Goal: Task Accomplishment & Management: Use online tool/utility

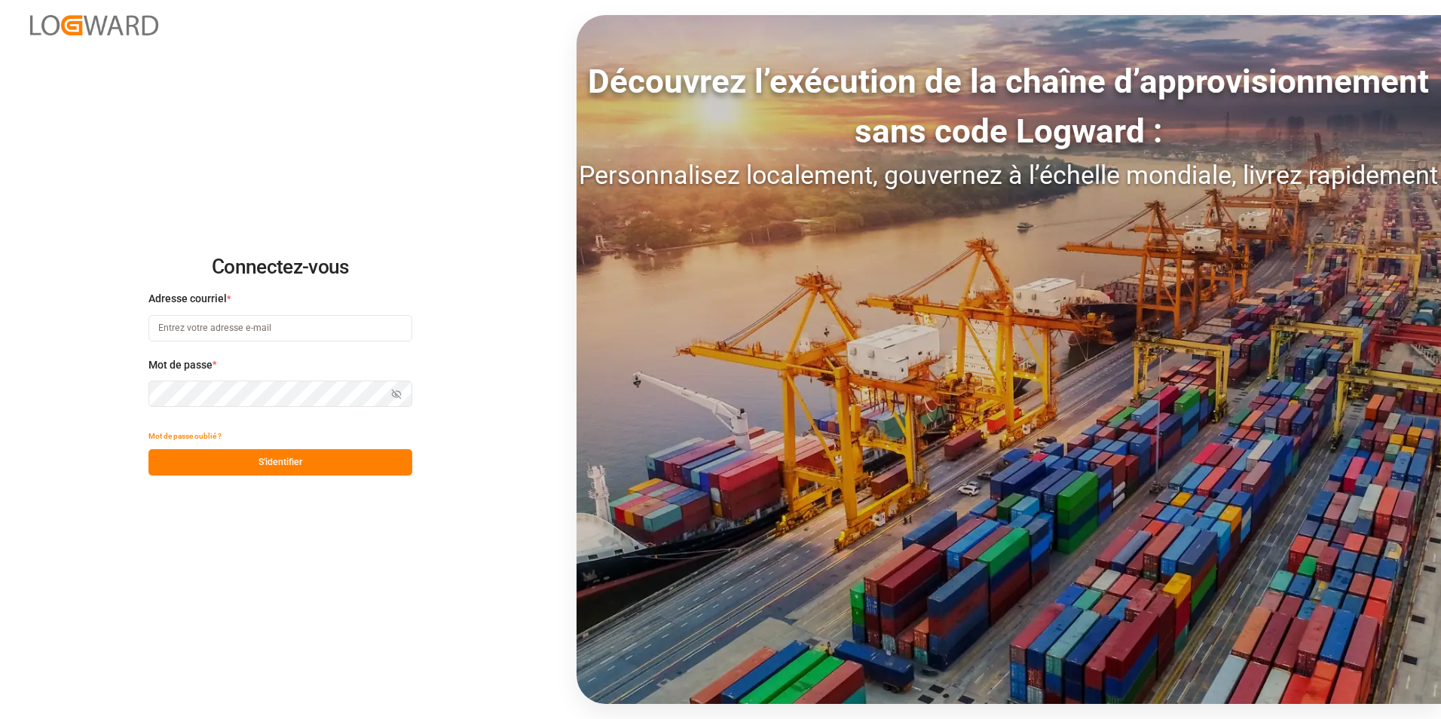
type input "camille.vasson@kuehne-nagel.com"
click at [286, 451] on button "S'identifier" at bounding box center [280, 462] width 264 height 26
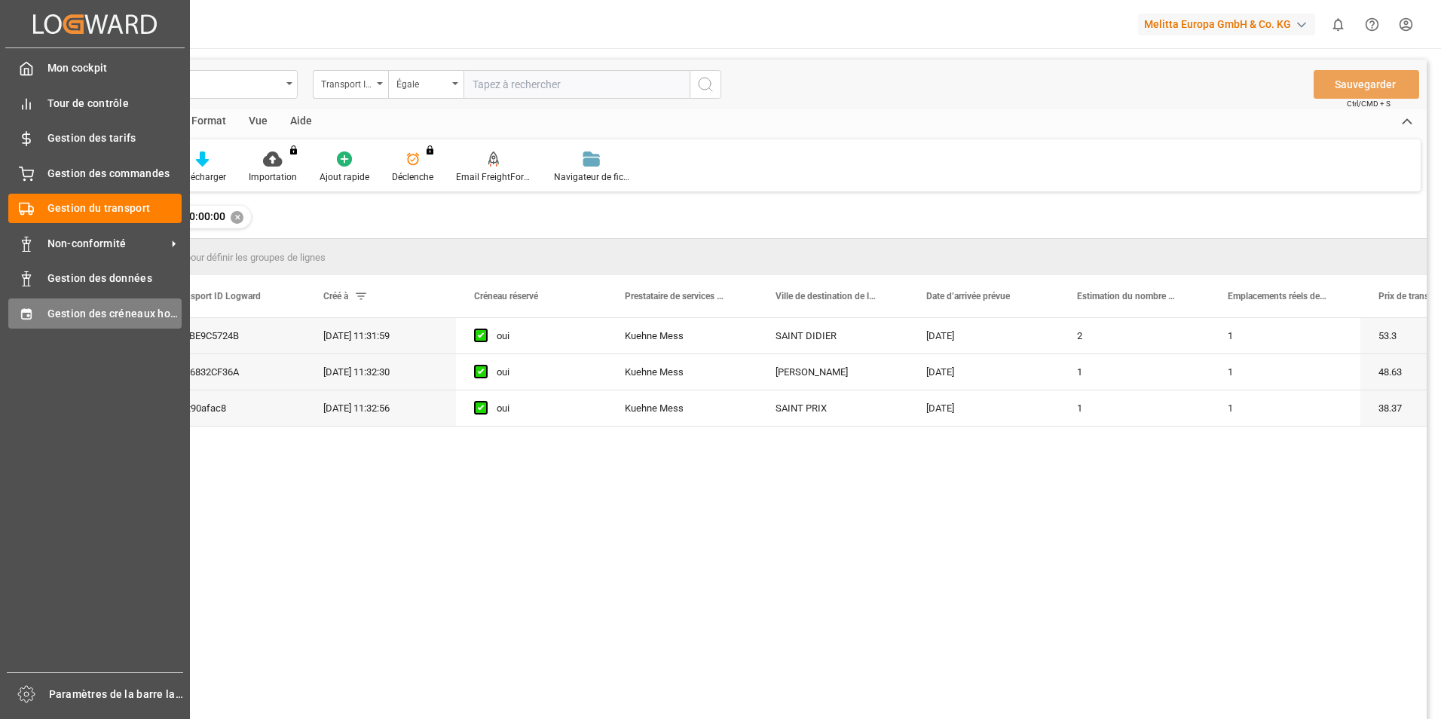
click at [27, 314] on icon at bounding box center [26, 313] width 10 height 11
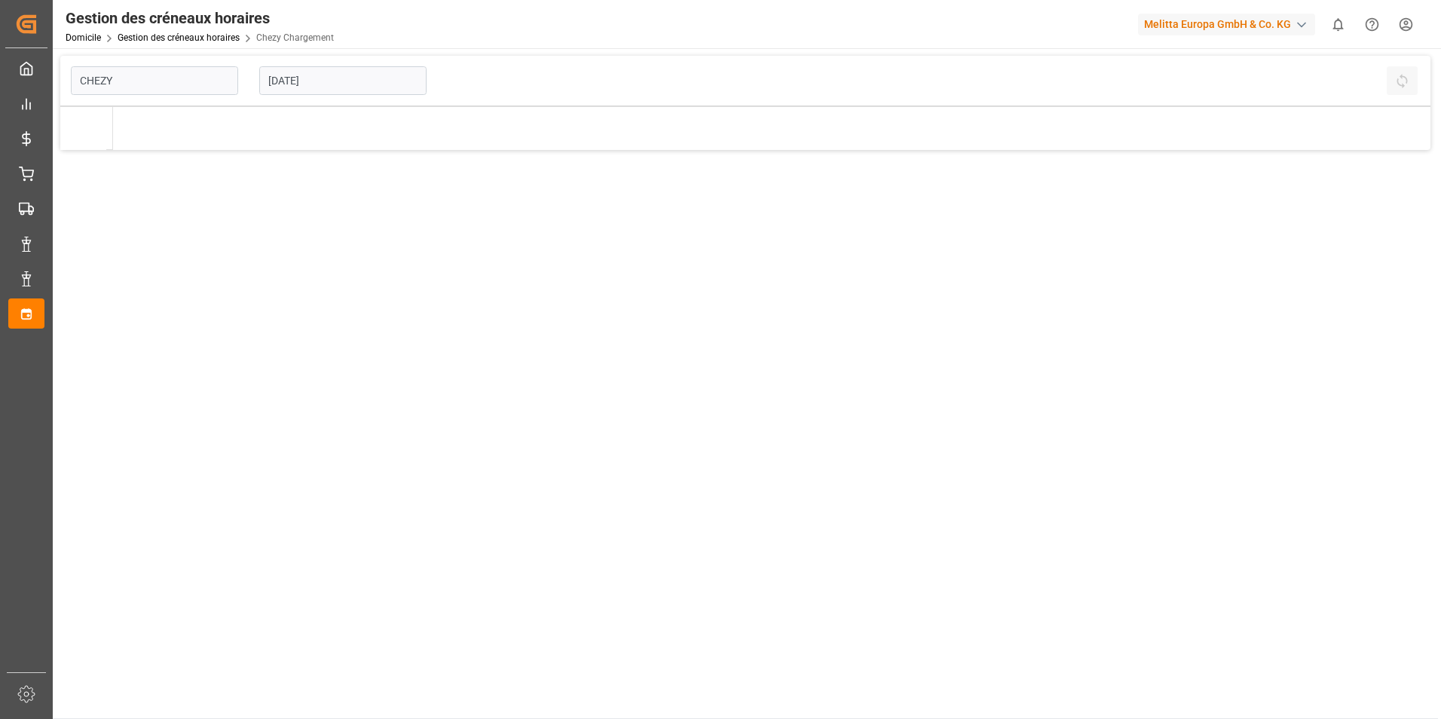
type input "Chezy Loading"
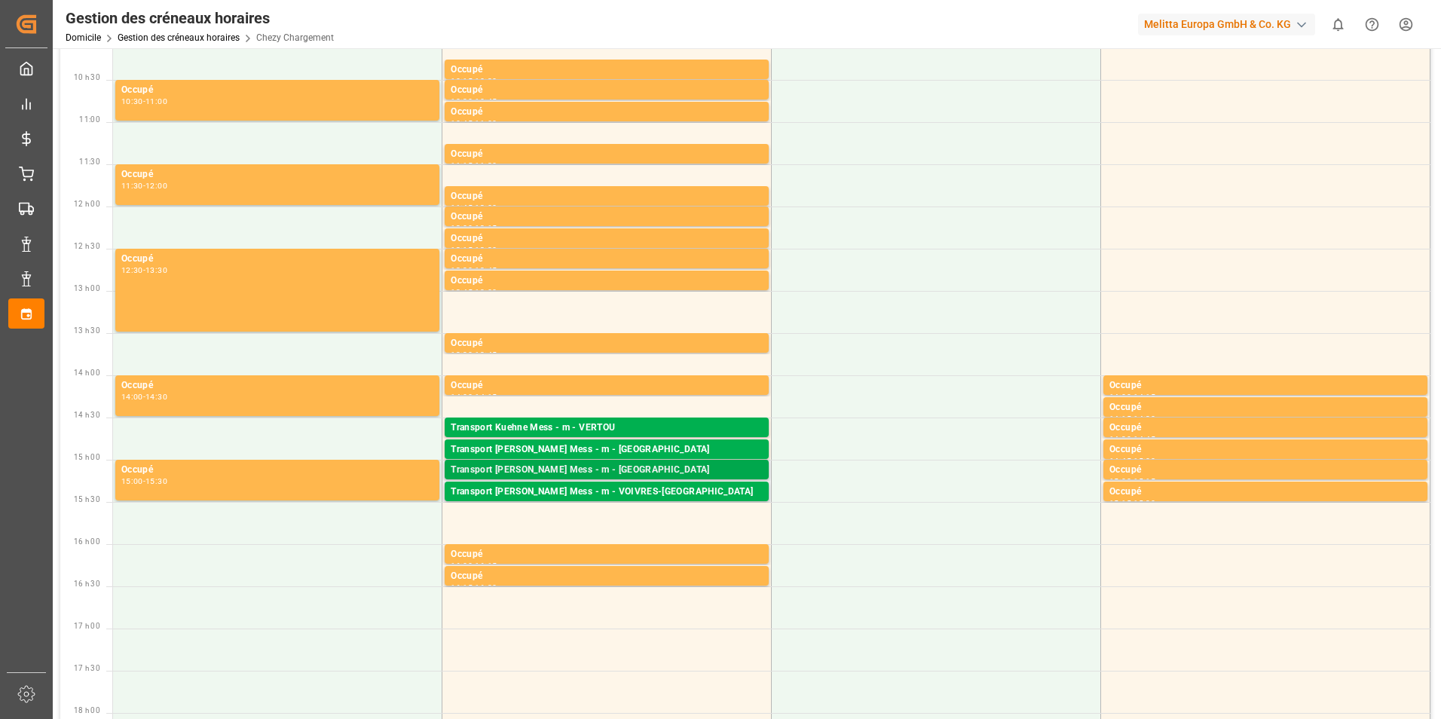
scroll to position [301, 0]
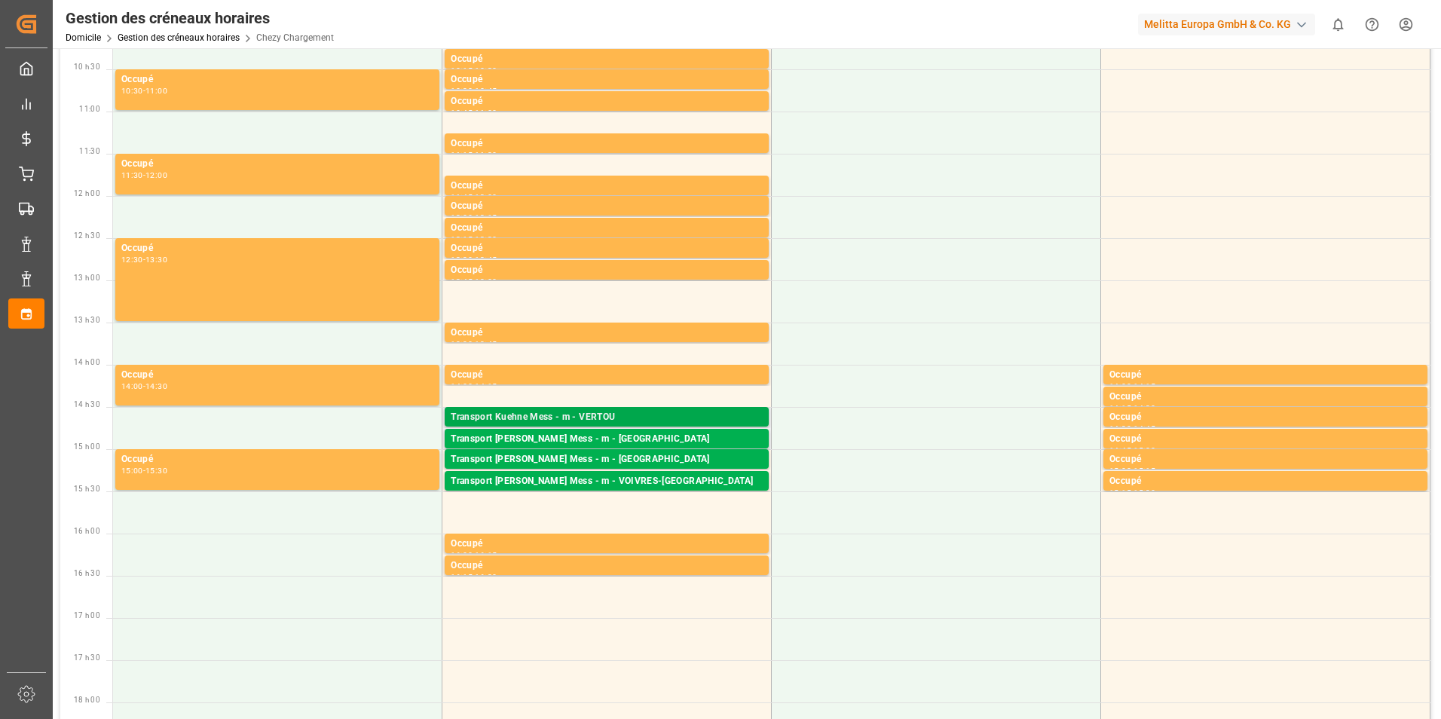
click at [556, 419] on div "Transport Kuehne Mess - m - VERTOU" at bounding box center [607, 417] width 312 height 15
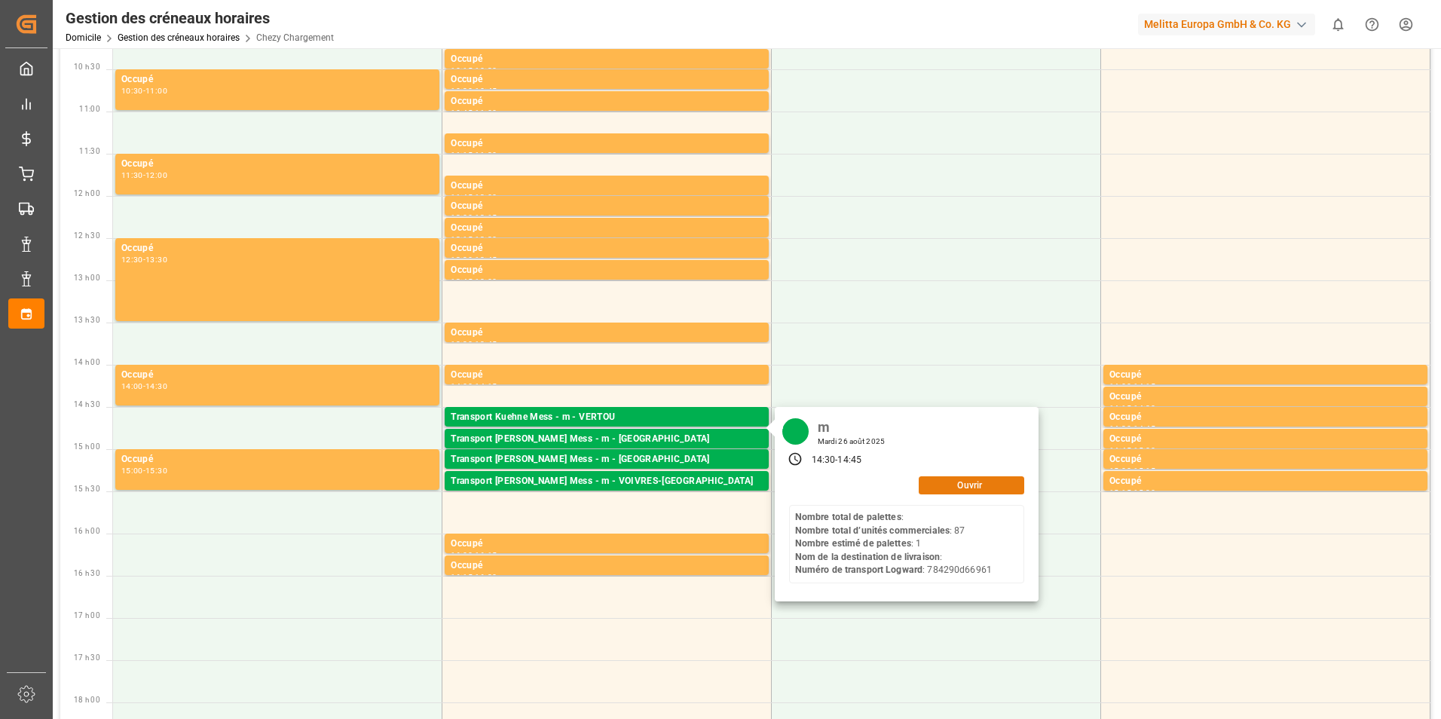
click at [943, 486] on button "Ouvrir" at bounding box center [971, 485] width 105 height 18
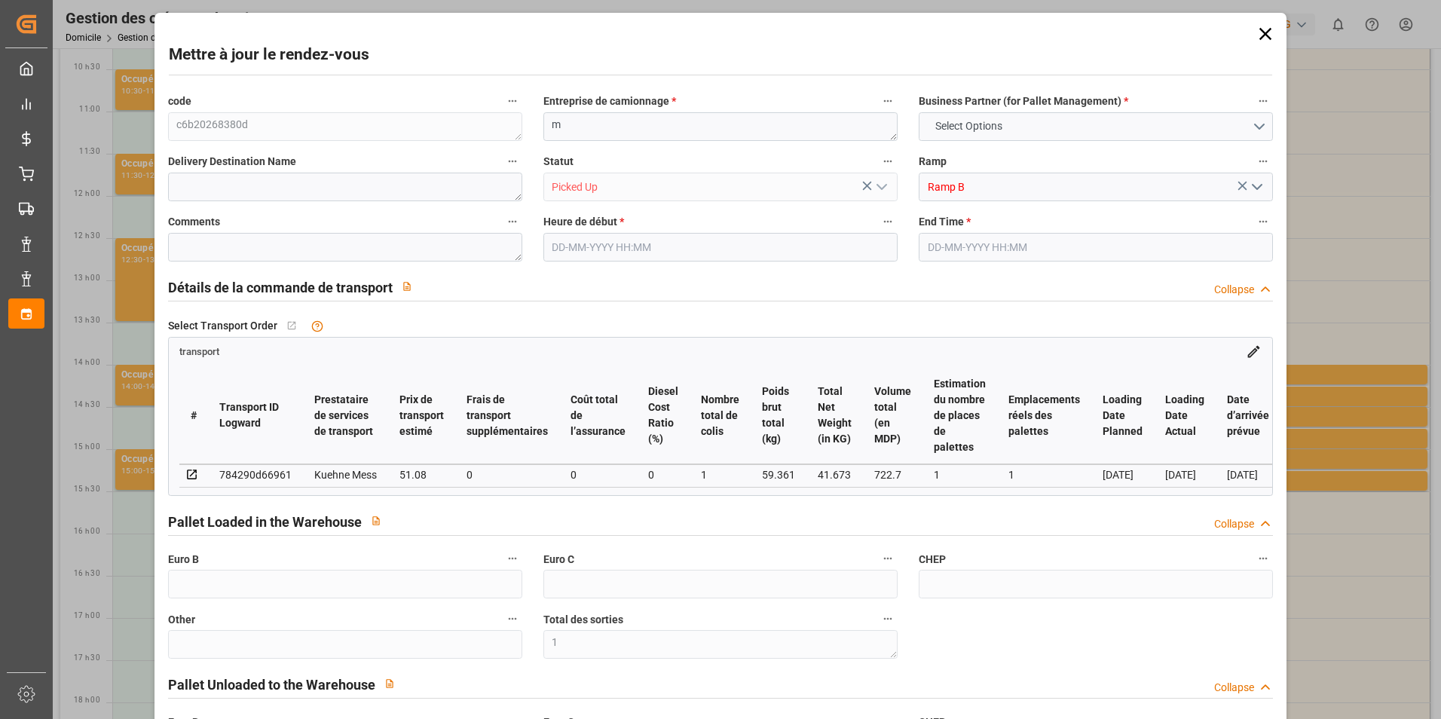
type input "1"
type input "0"
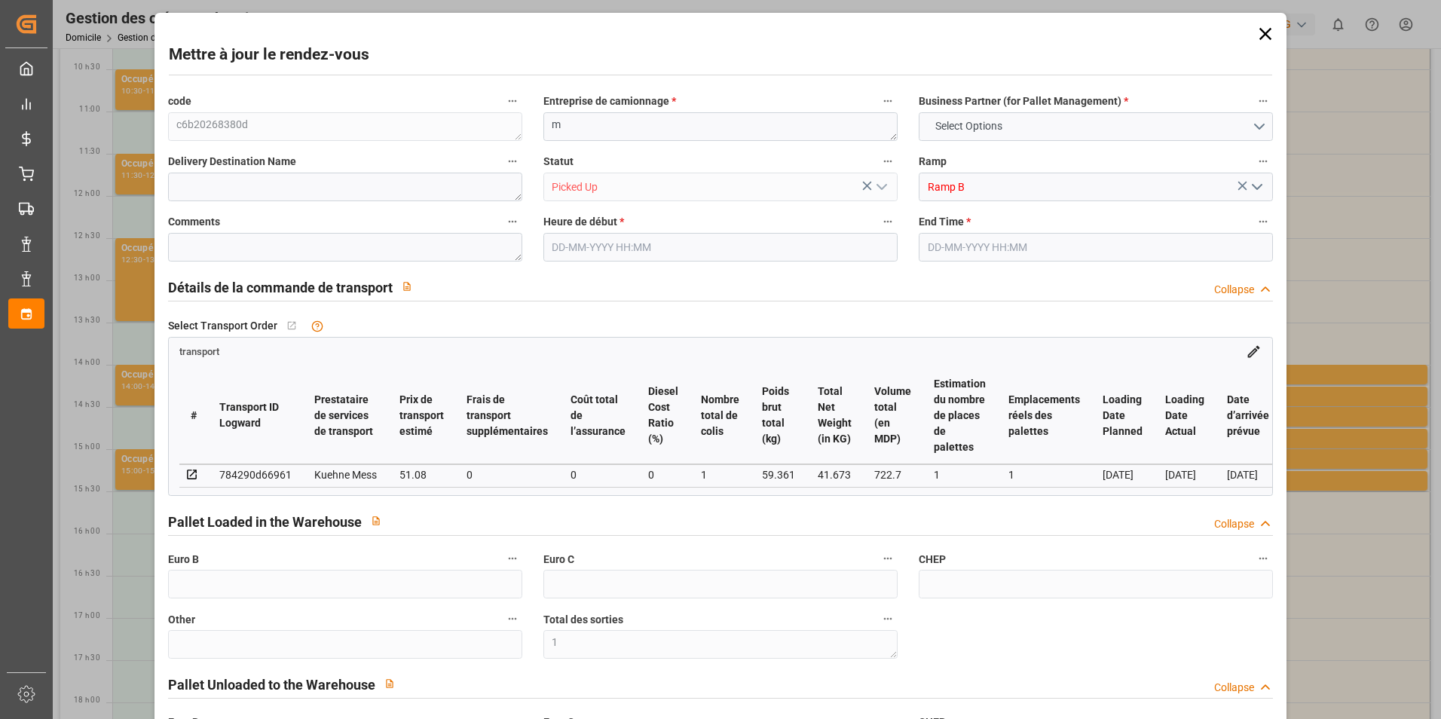
type input "0"
type input "1"
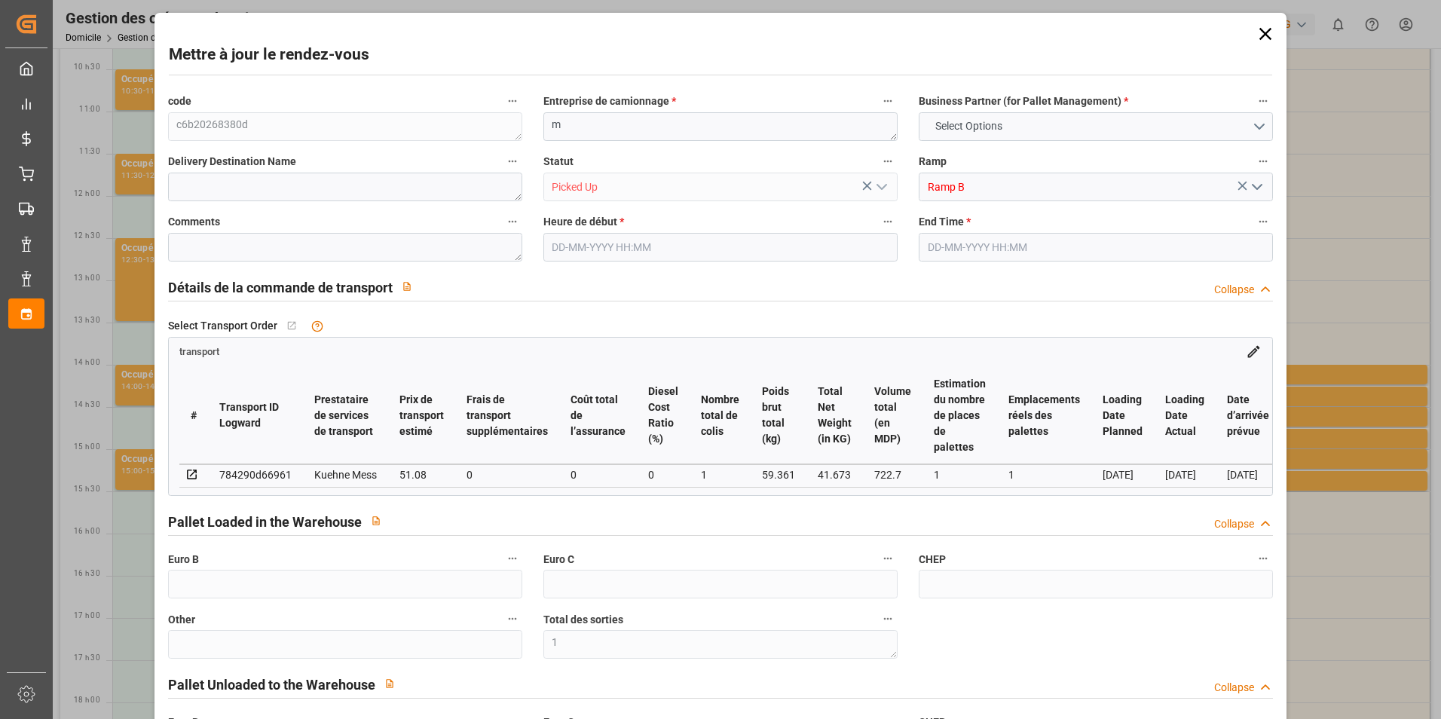
type input "51.08"
type input "0"
type input "51.08"
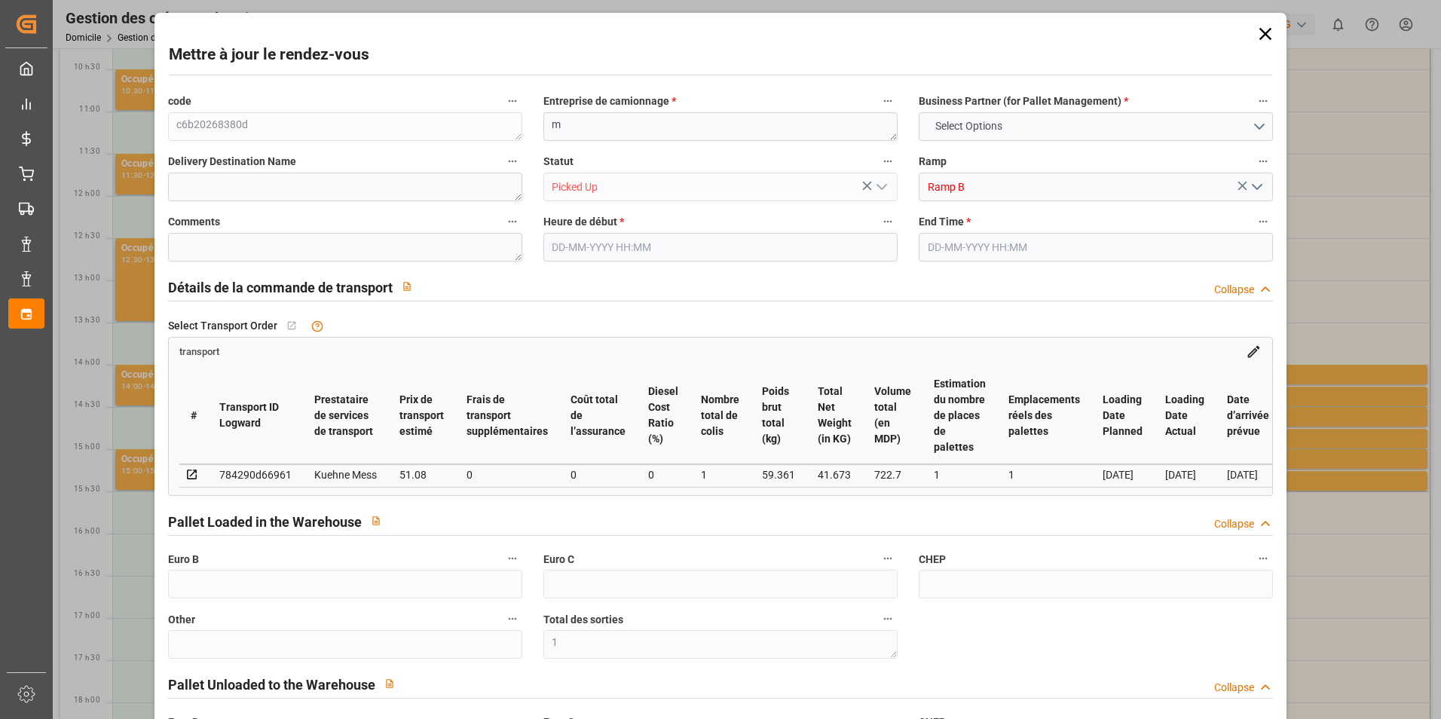
type input "0"
type input "1"
type input "41.673"
type input "82.361"
type input "722.7"
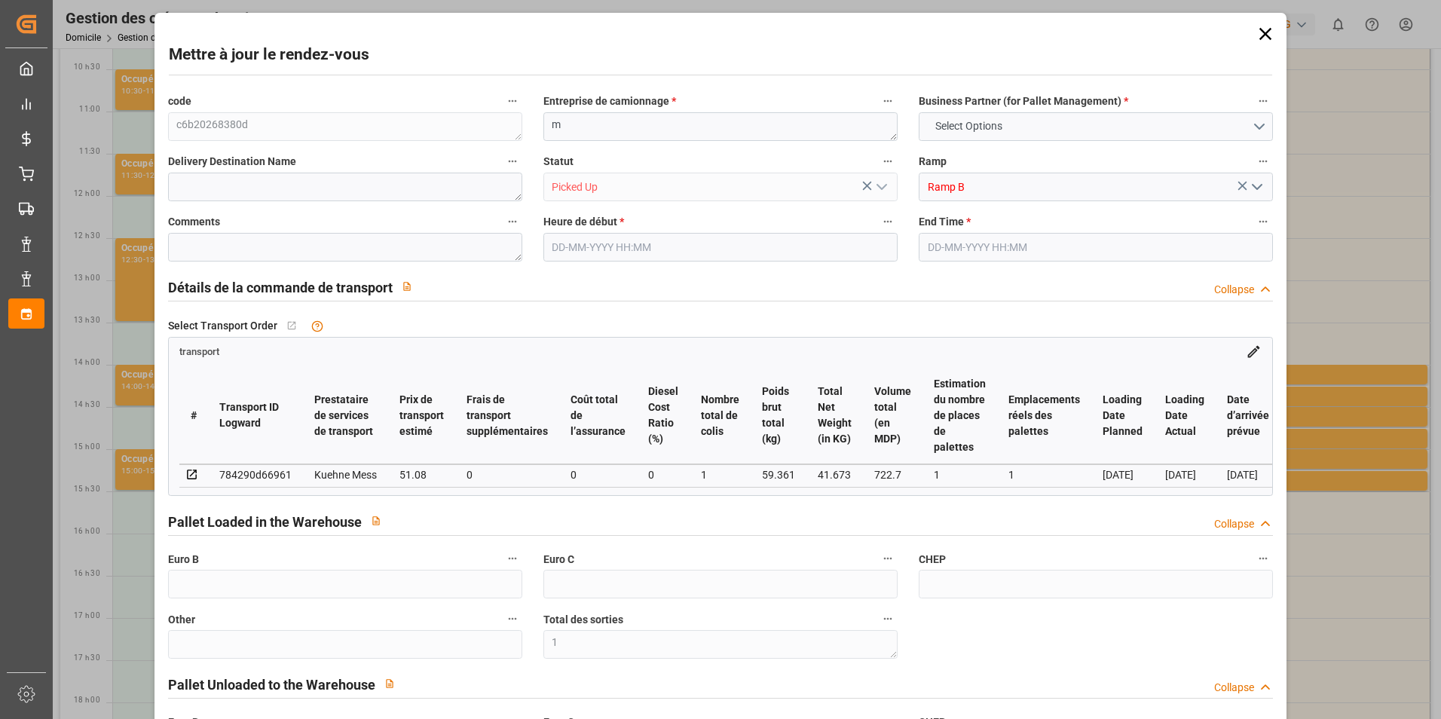
type input "44"
type input "0"
type input "87"
type input "1"
type input "101"
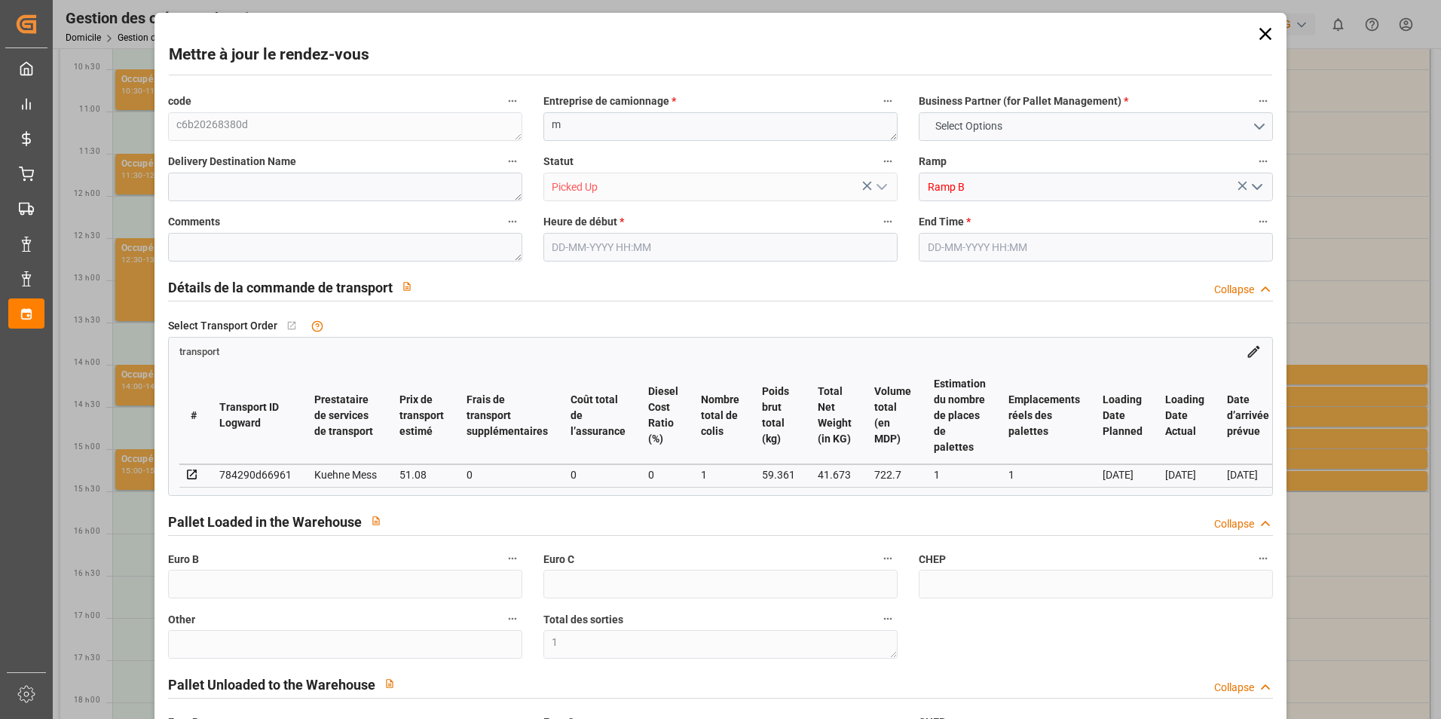
type input "59.361"
type input "0"
type input "4710.8598"
type input "0"
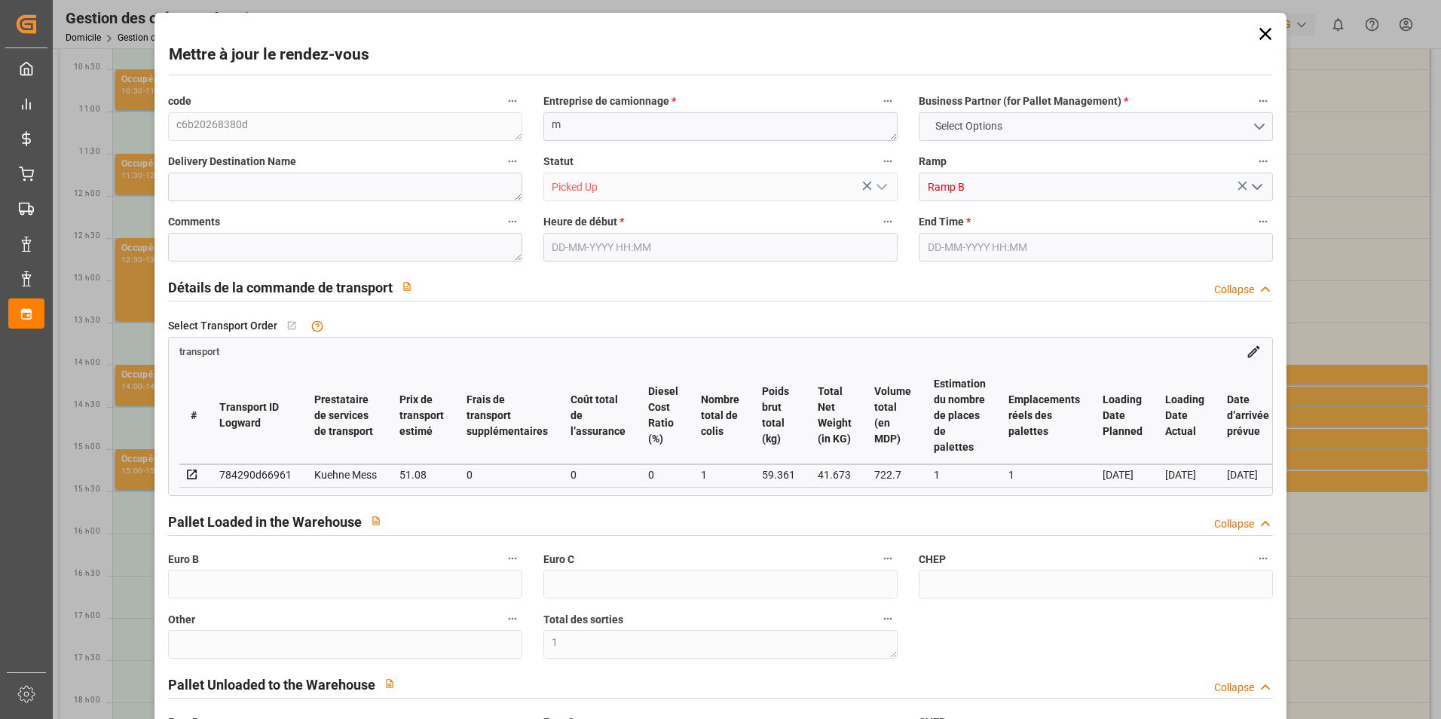
type input "21"
type input "35"
type input "[DATE] 14:30"
type input "[DATE] 14:45"
type input "[DATE] 11:47"
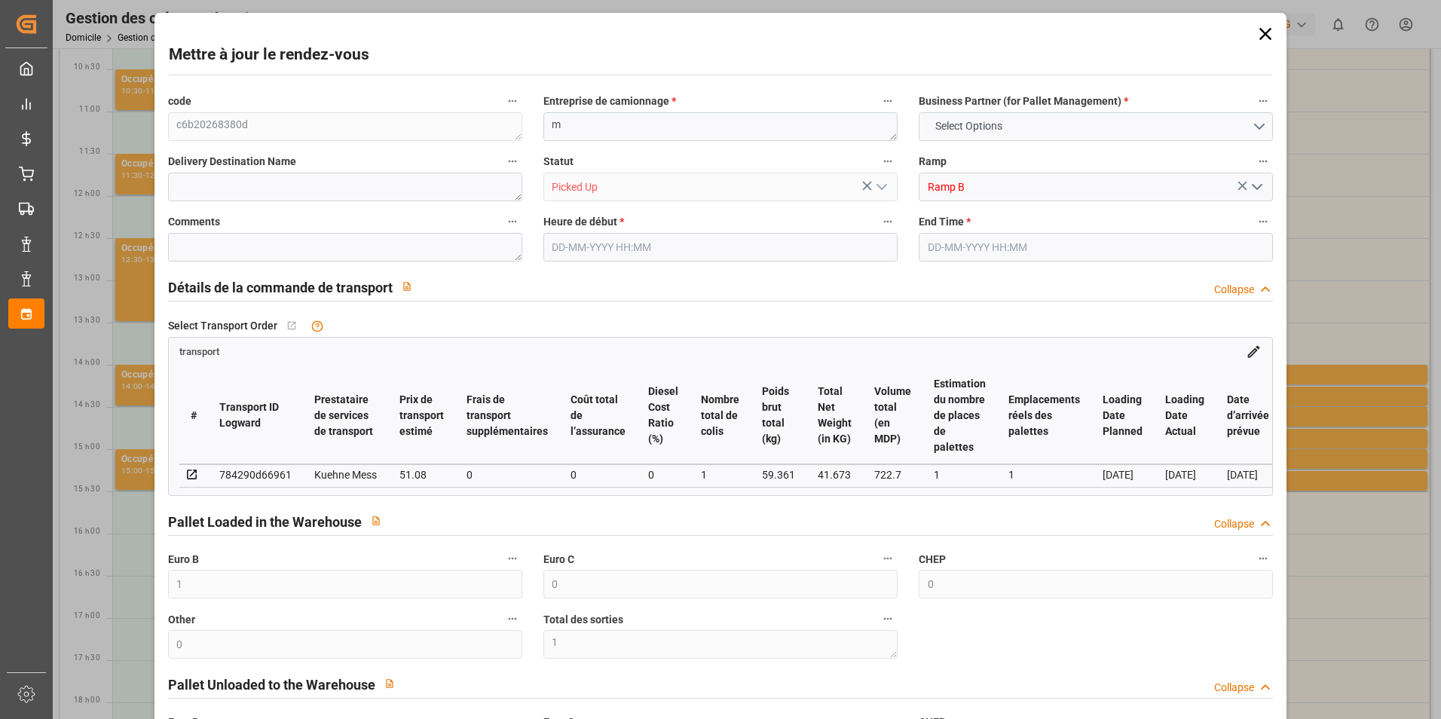
type input "[DATE] 11:47"
type input "[DATE]"
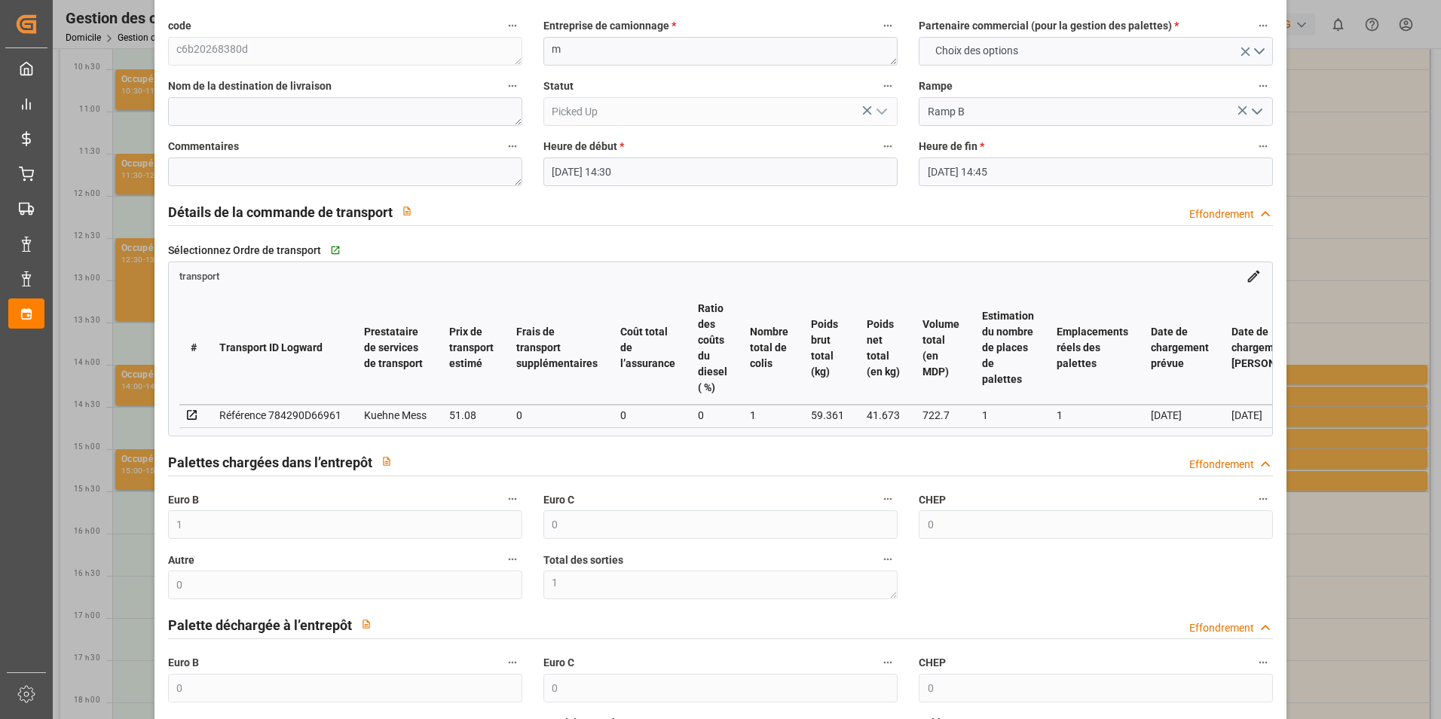
scroll to position [0, 0]
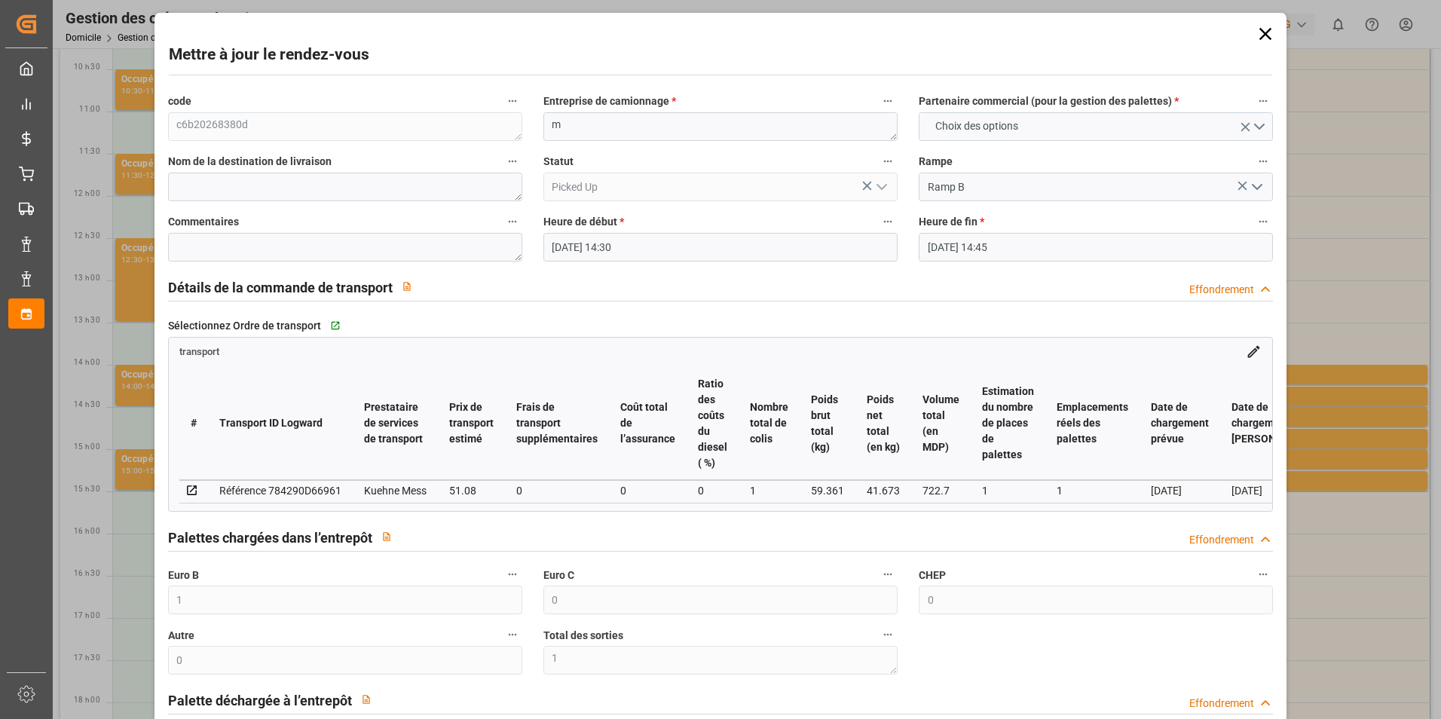
click at [1261, 37] on icon at bounding box center [1265, 33] width 21 height 21
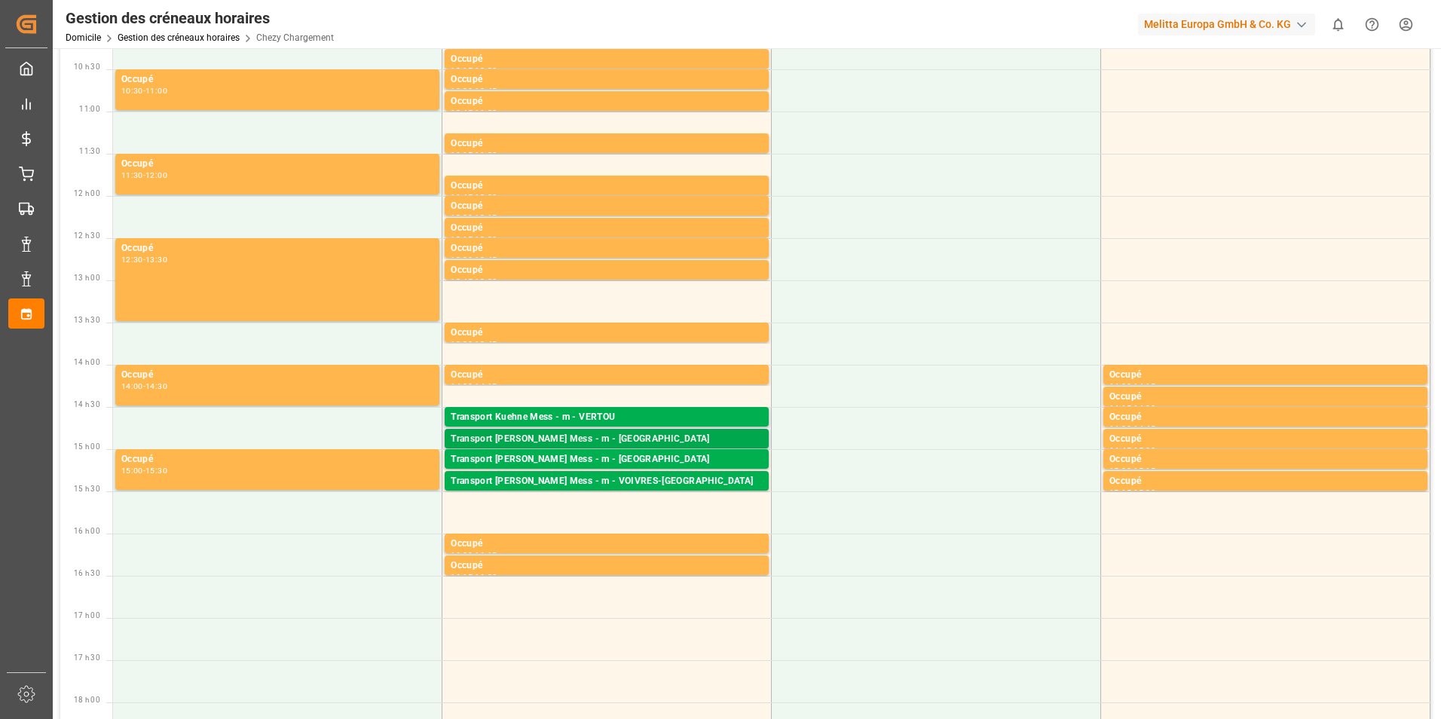
click at [630, 442] on div "Transport [PERSON_NAME] Mess - m - [GEOGRAPHIC_DATA]" at bounding box center [607, 439] width 312 height 15
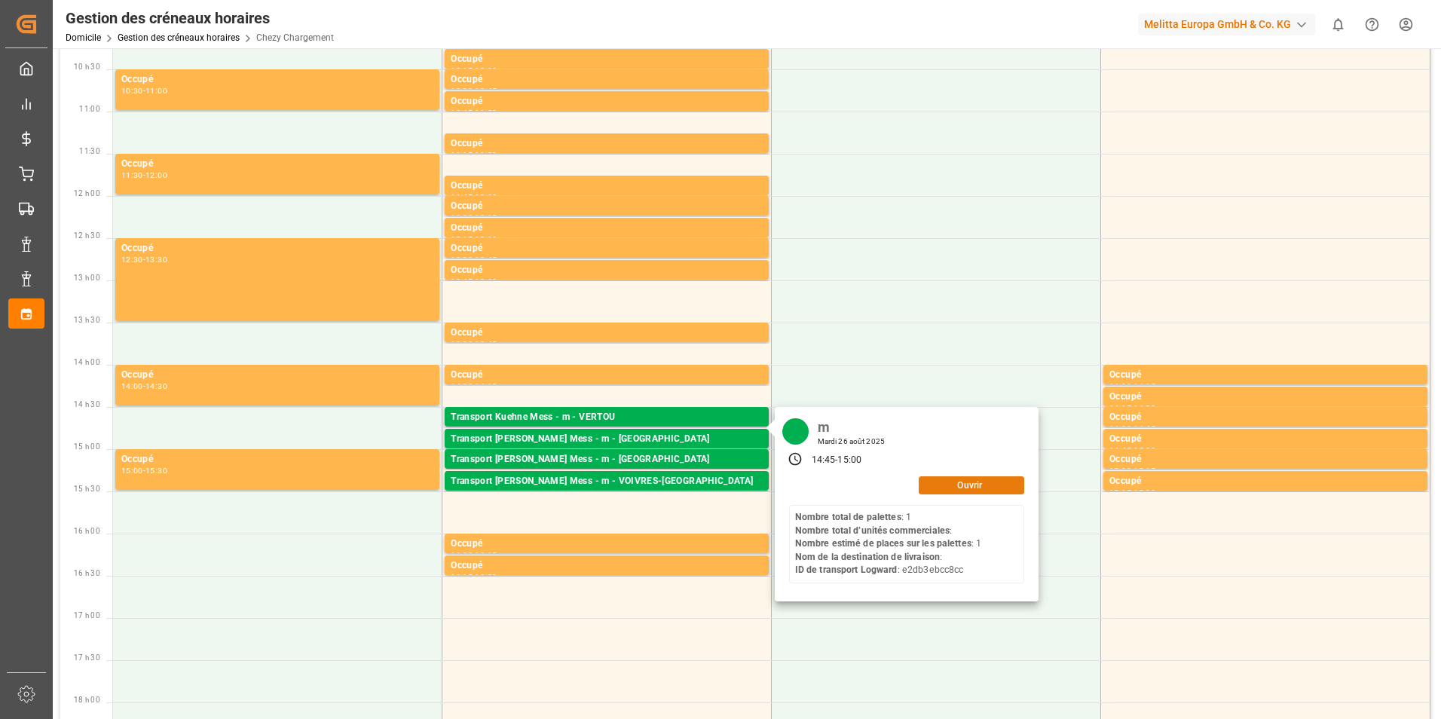
click at [974, 485] on button "Ouvrir" at bounding box center [971, 485] width 105 height 18
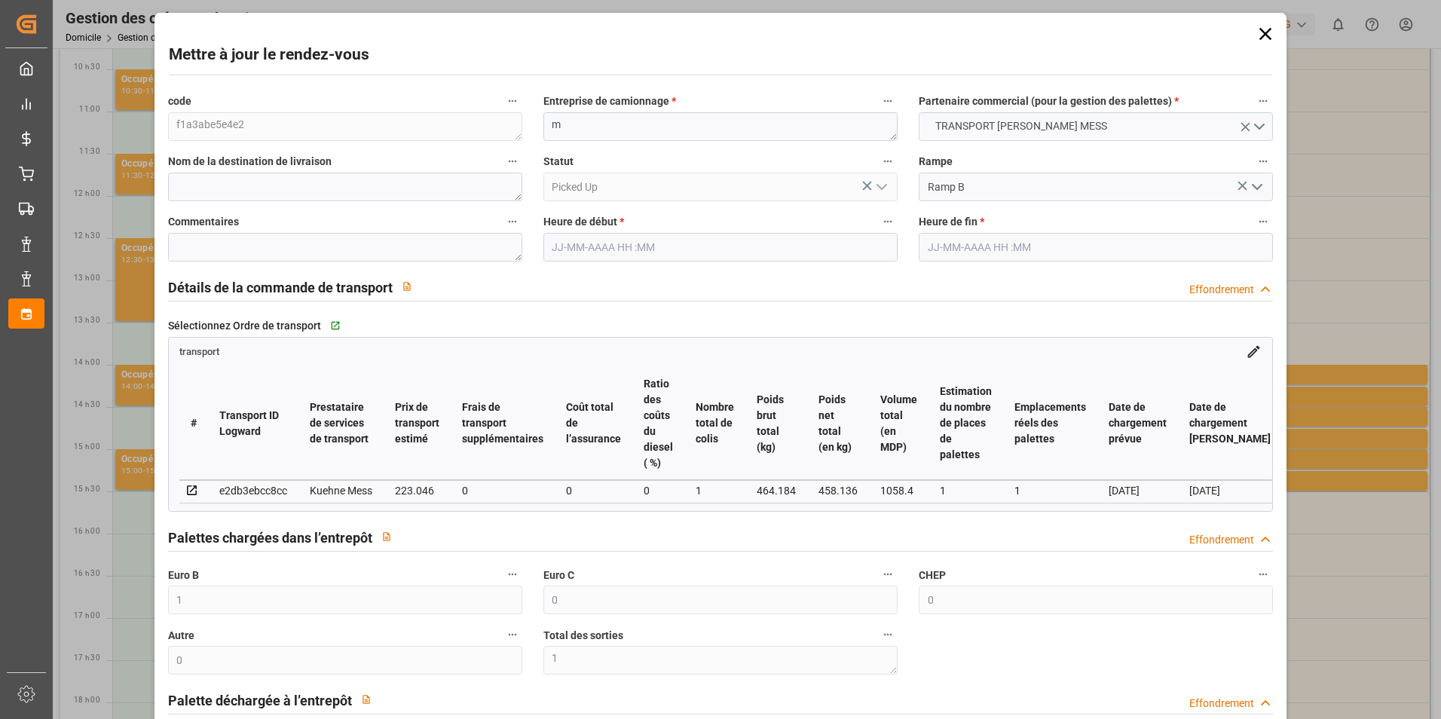
type input "[DATE] 14:45"
type input "[DATE] 15:00"
type input "[DATE] 11:48"
type input "[DATE]"
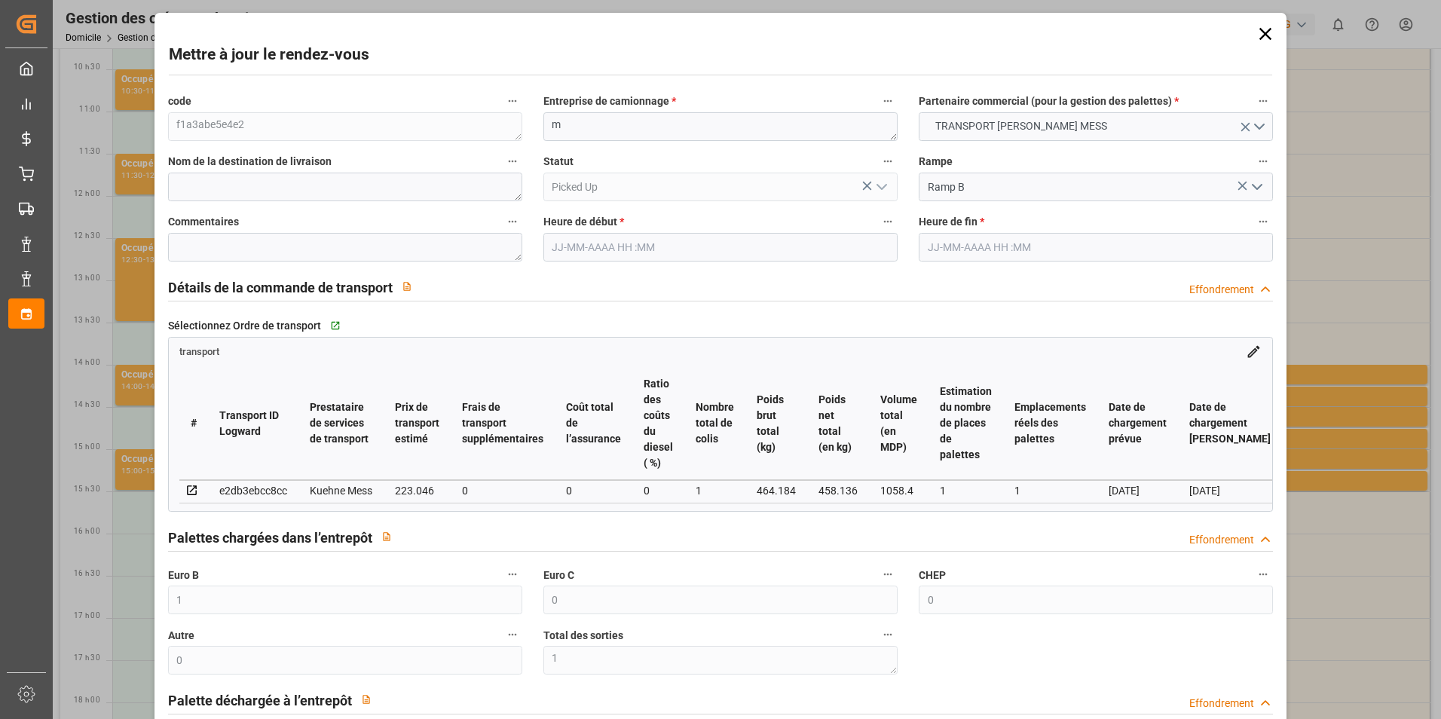
type input "[DATE]"
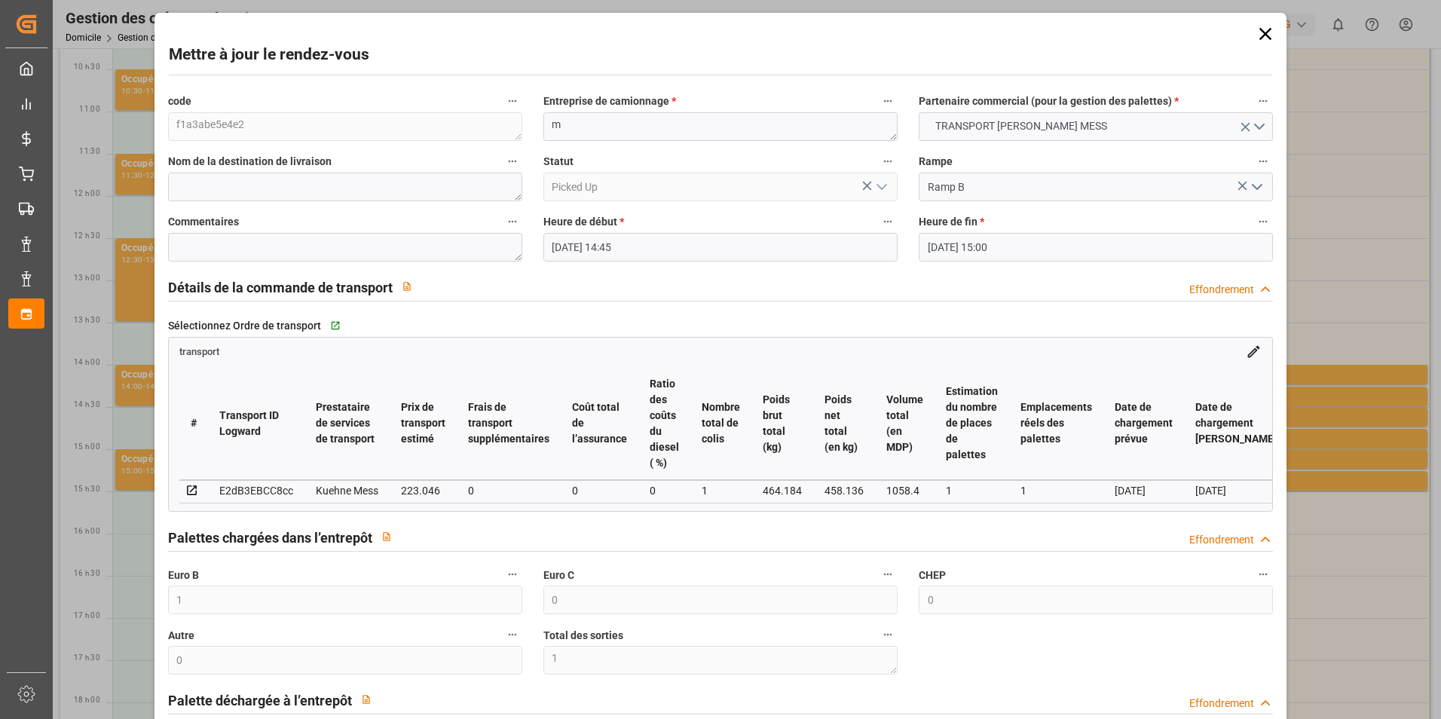
click at [1260, 29] on icon at bounding box center [1265, 33] width 21 height 21
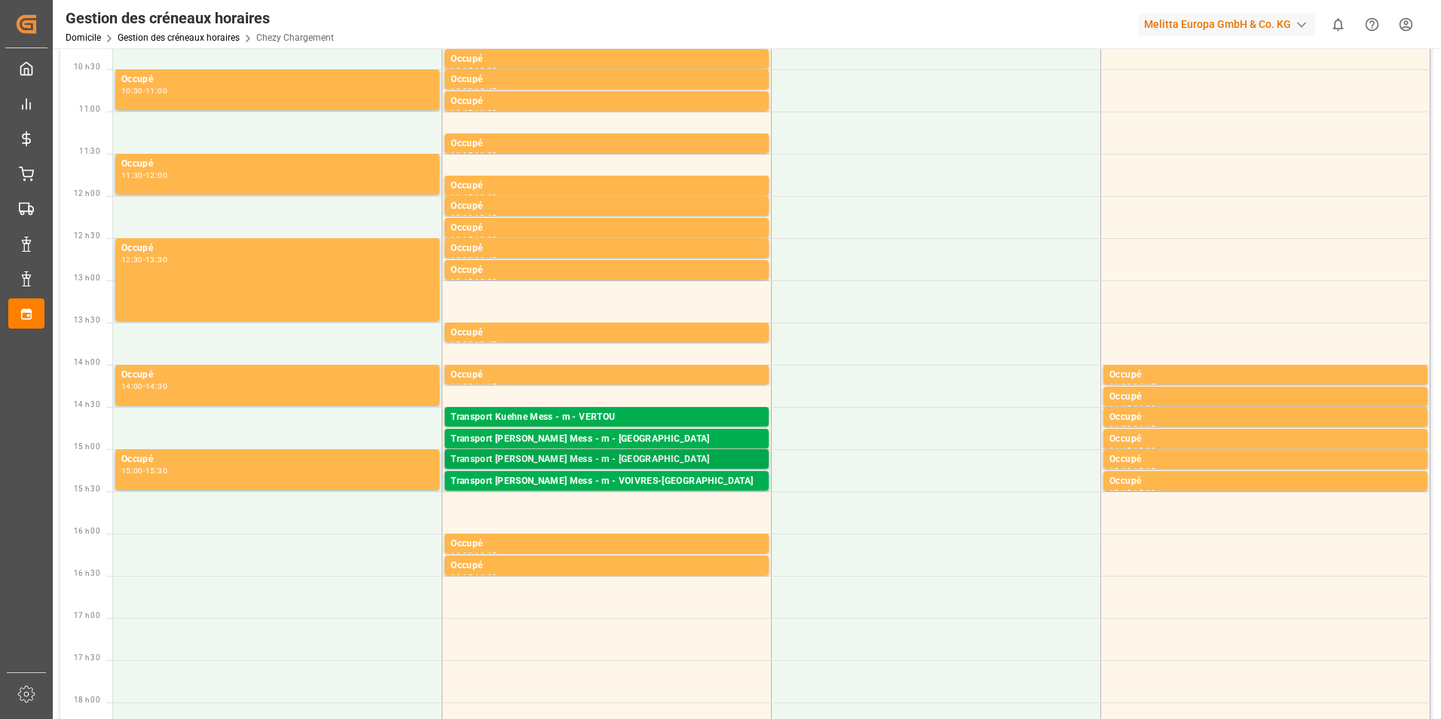
click at [605, 451] on div "Transport [PERSON_NAME] Mess - m - LE PONTET Palettes : 1,TU : 64,Ville : [GEOG…" at bounding box center [607, 459] width 324 height 20
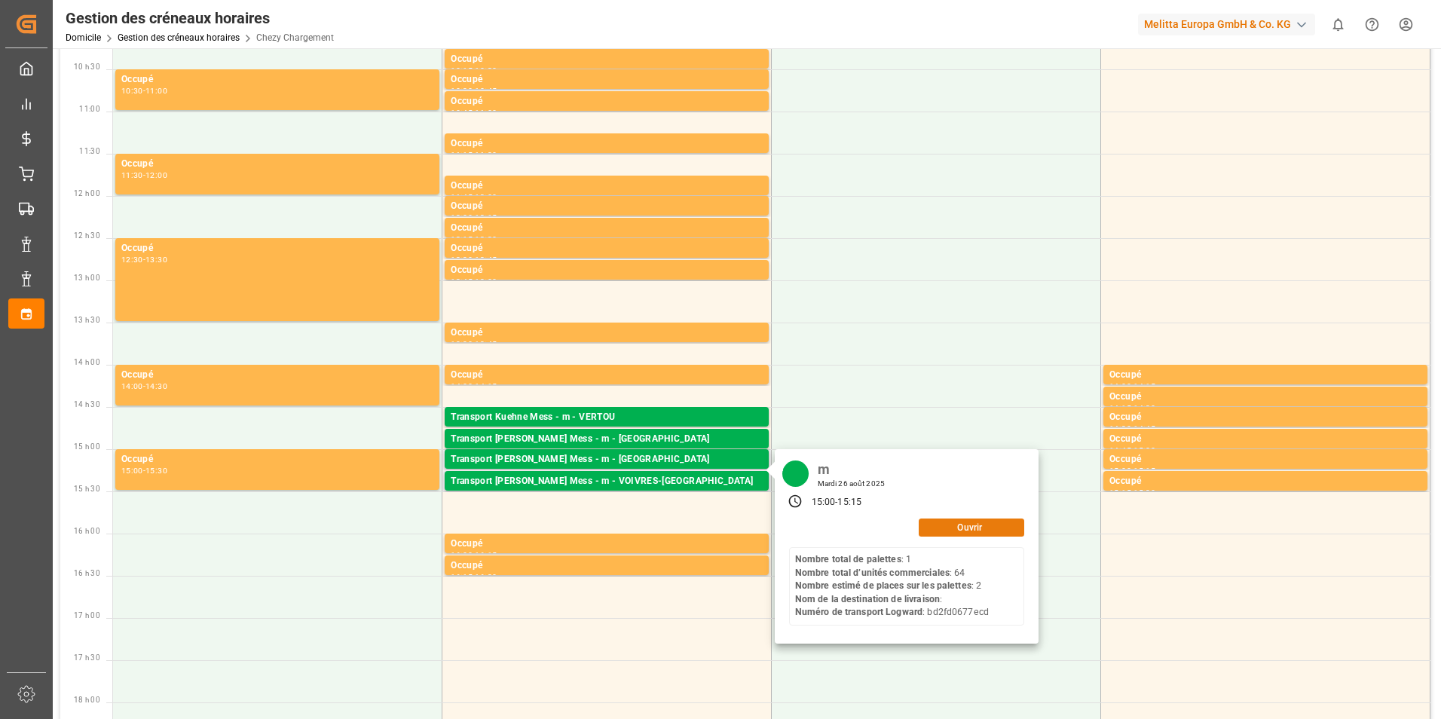
click at [950, 532] on button "Ouvrir" at bounding box center [971, 527] width 105 height 18
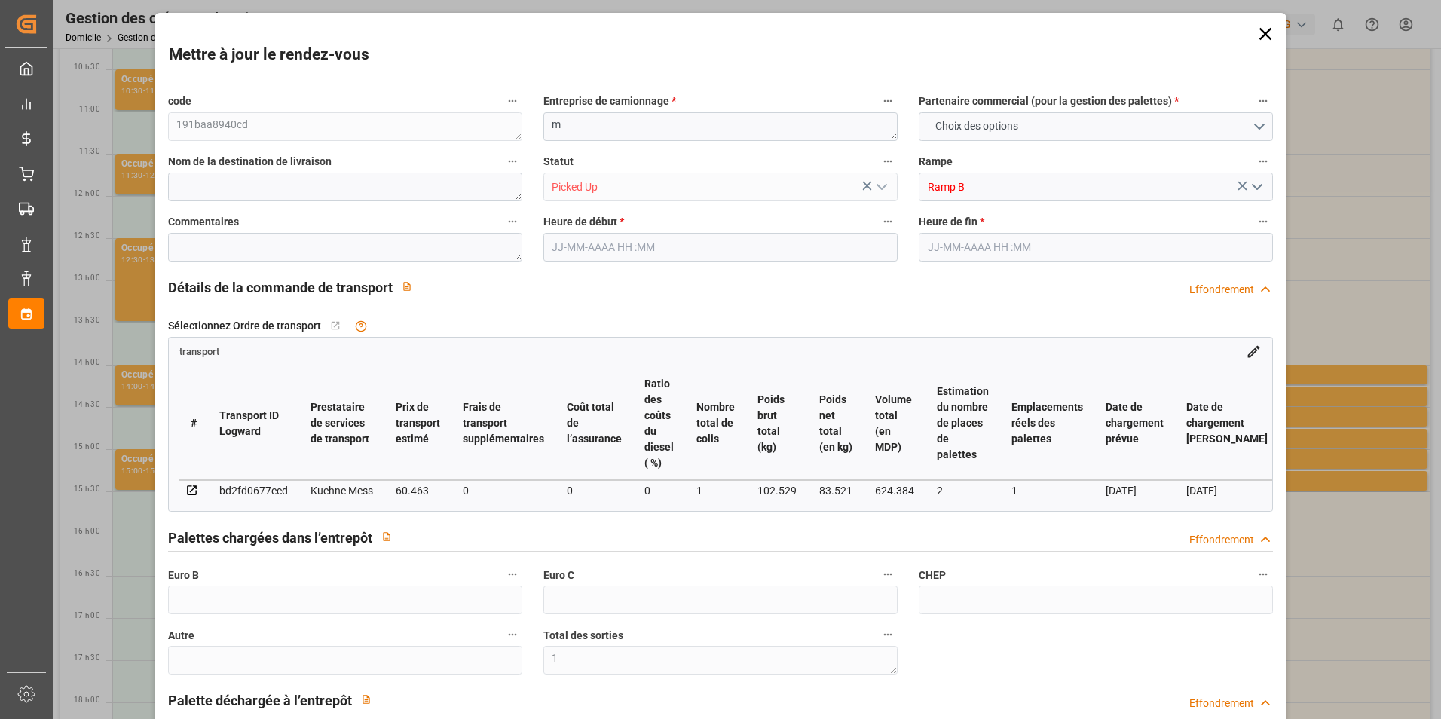
type input "0"
type input "1"
type input "0"
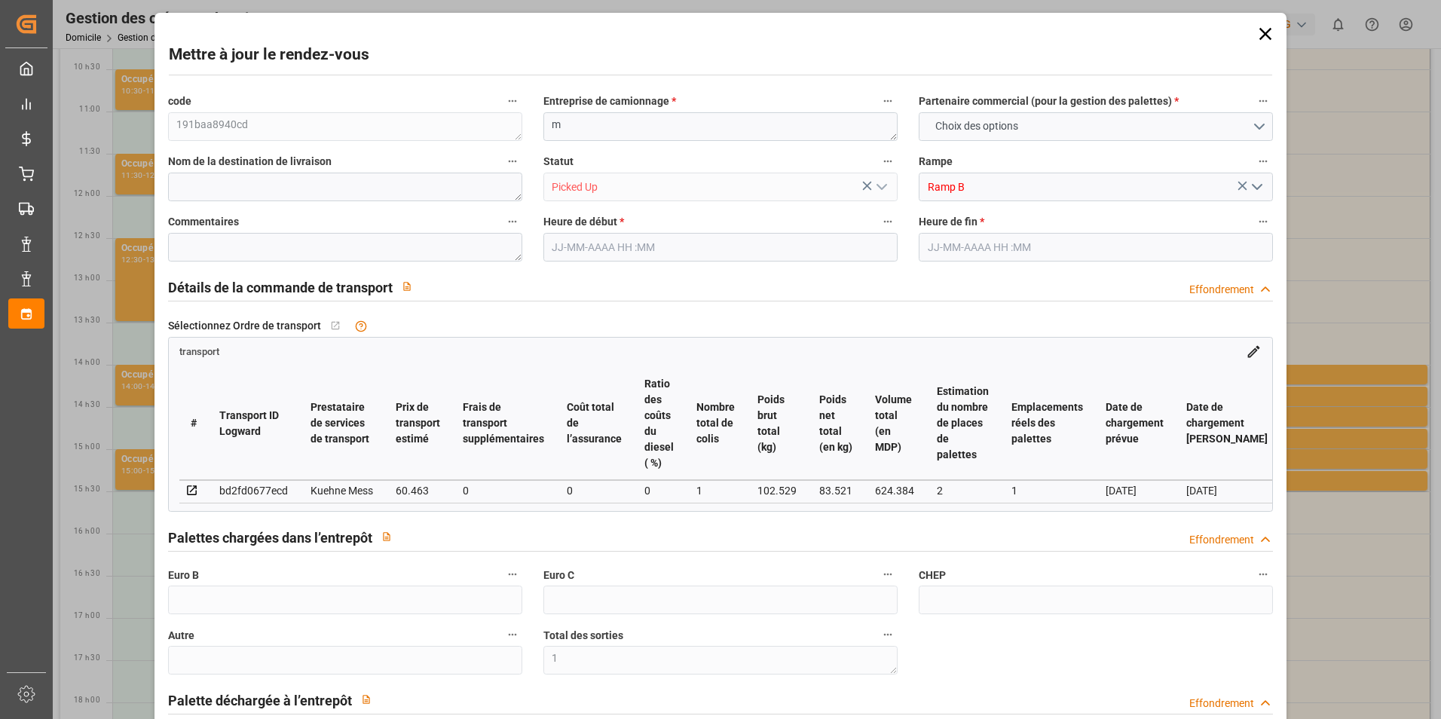
type input "0"
type input "2"
type input "1"
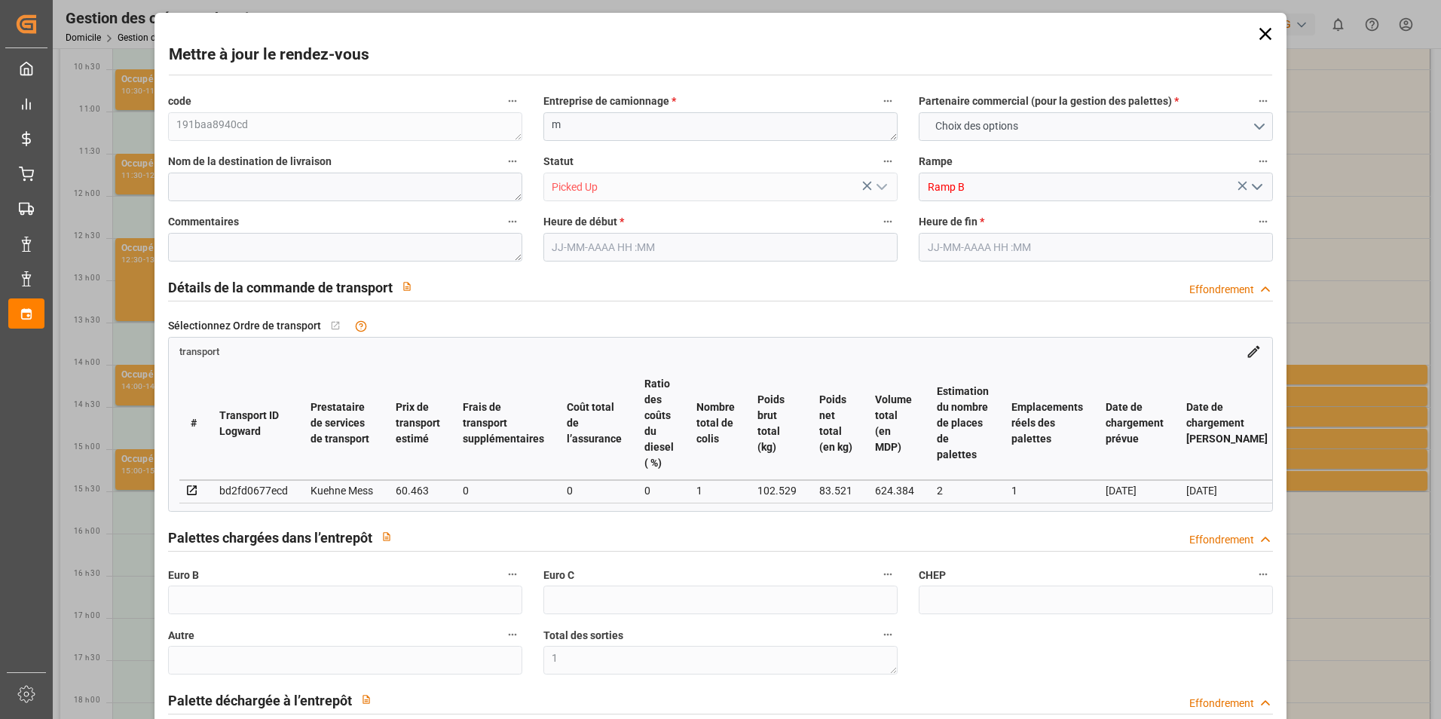
type input "60.463"
type input "0"
type input "60.463"
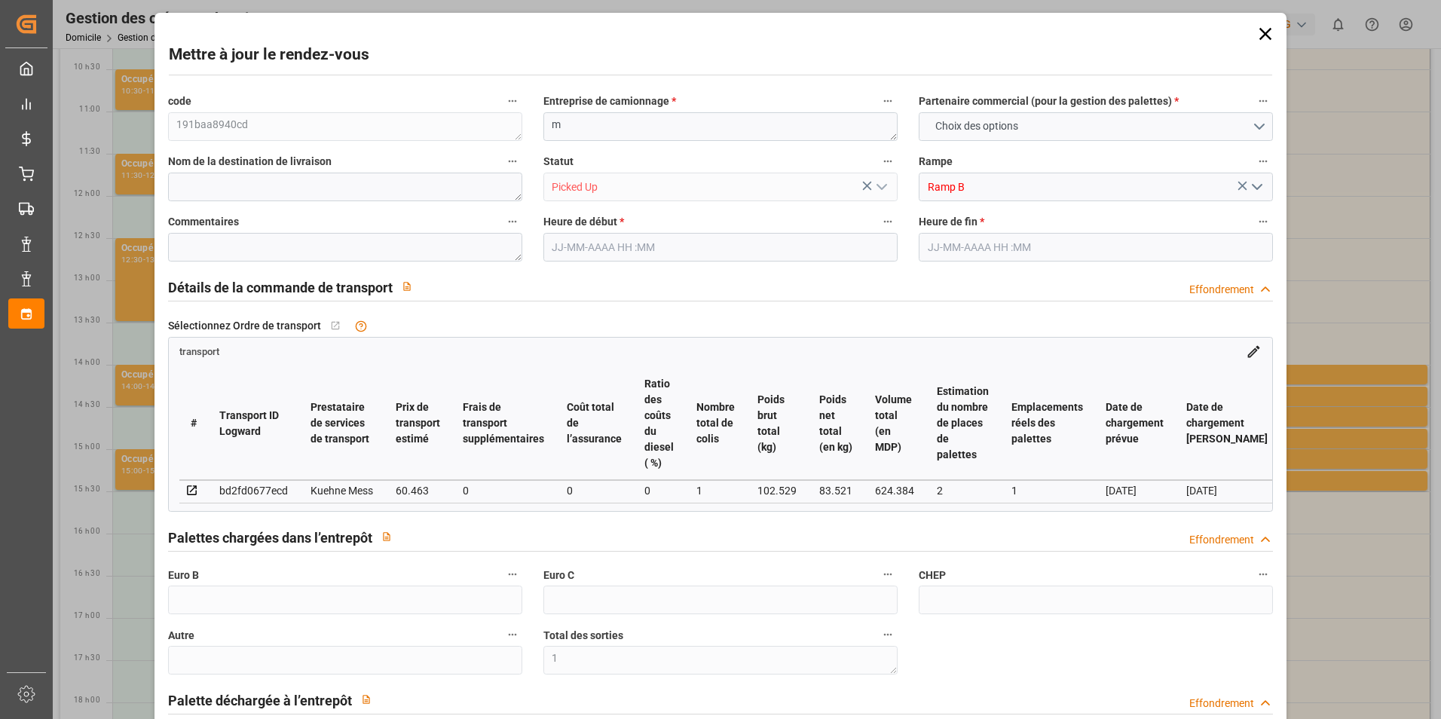
type input "0"
type input "1"
type input "83.521"
type input "130"
type input "624.384"
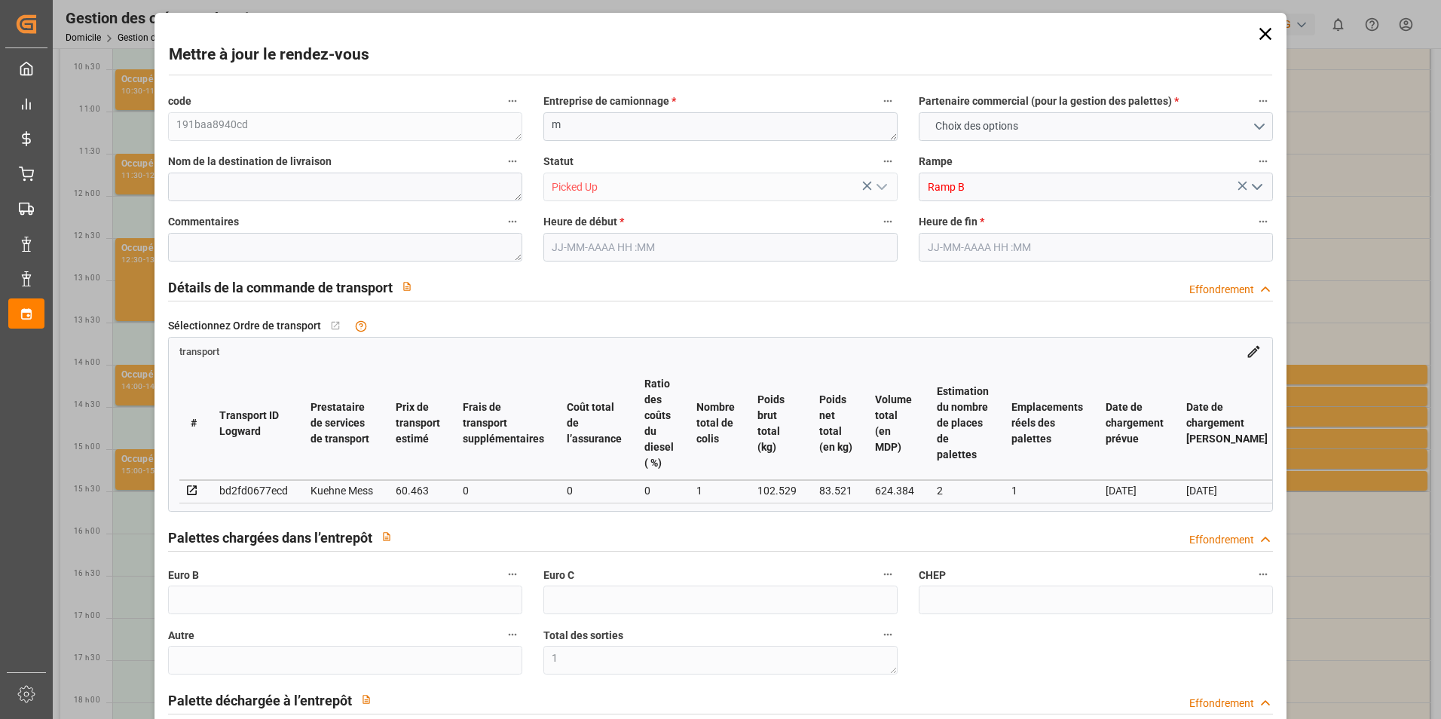
type input "84"
type input "1"
type input "64"
type input "2"
type input "101"
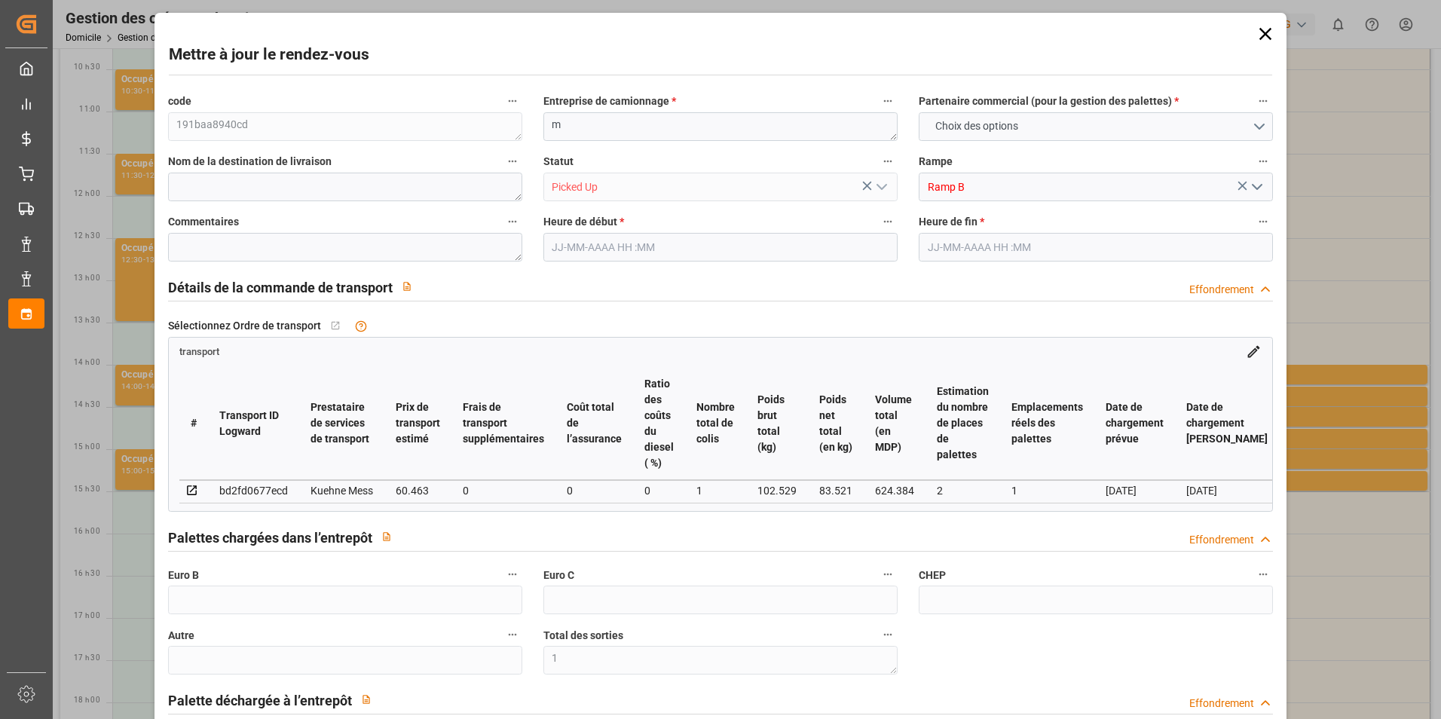
type input "102.529"
type input "0"
type input "4710.8598"
type input "0"
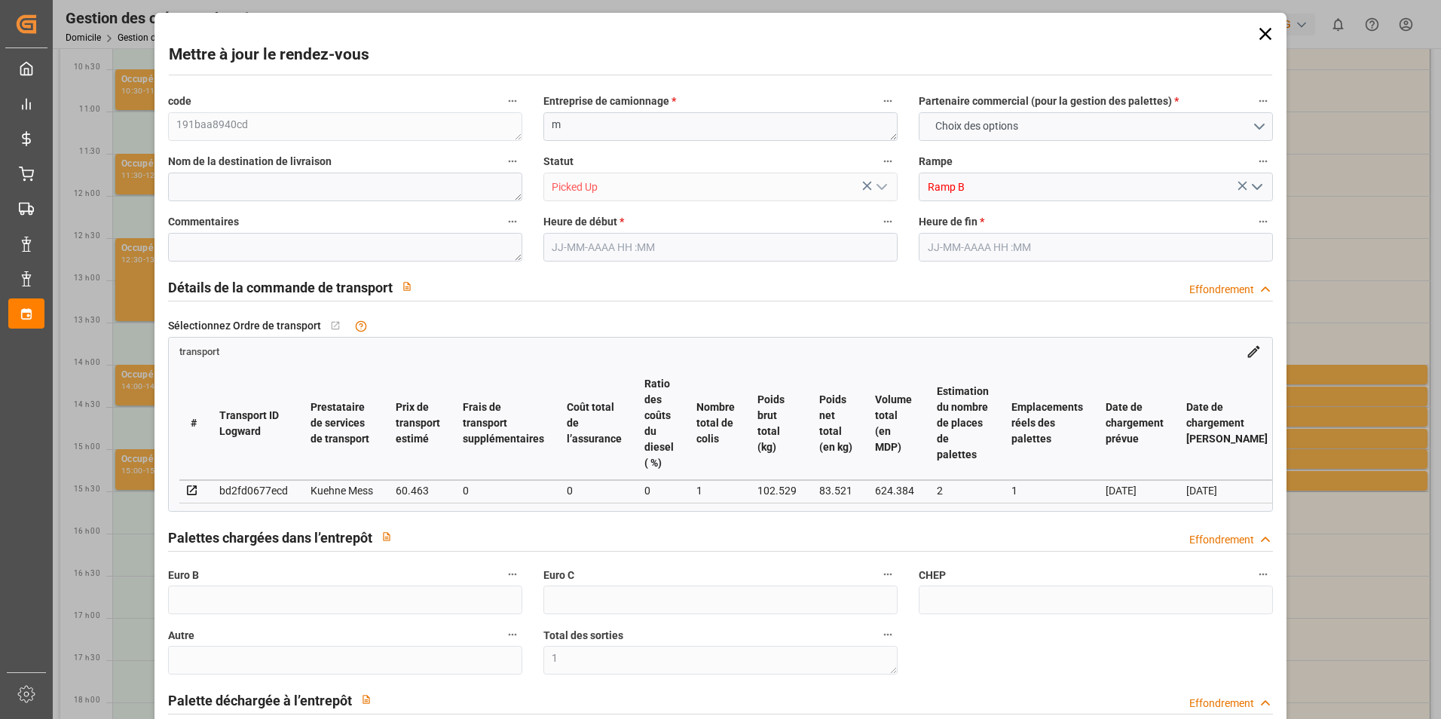
type input "21"
type input "35"
type input "[DATE] 15:00"
type input "[DATE] 15:15"
type input "[DATE] 11:49"
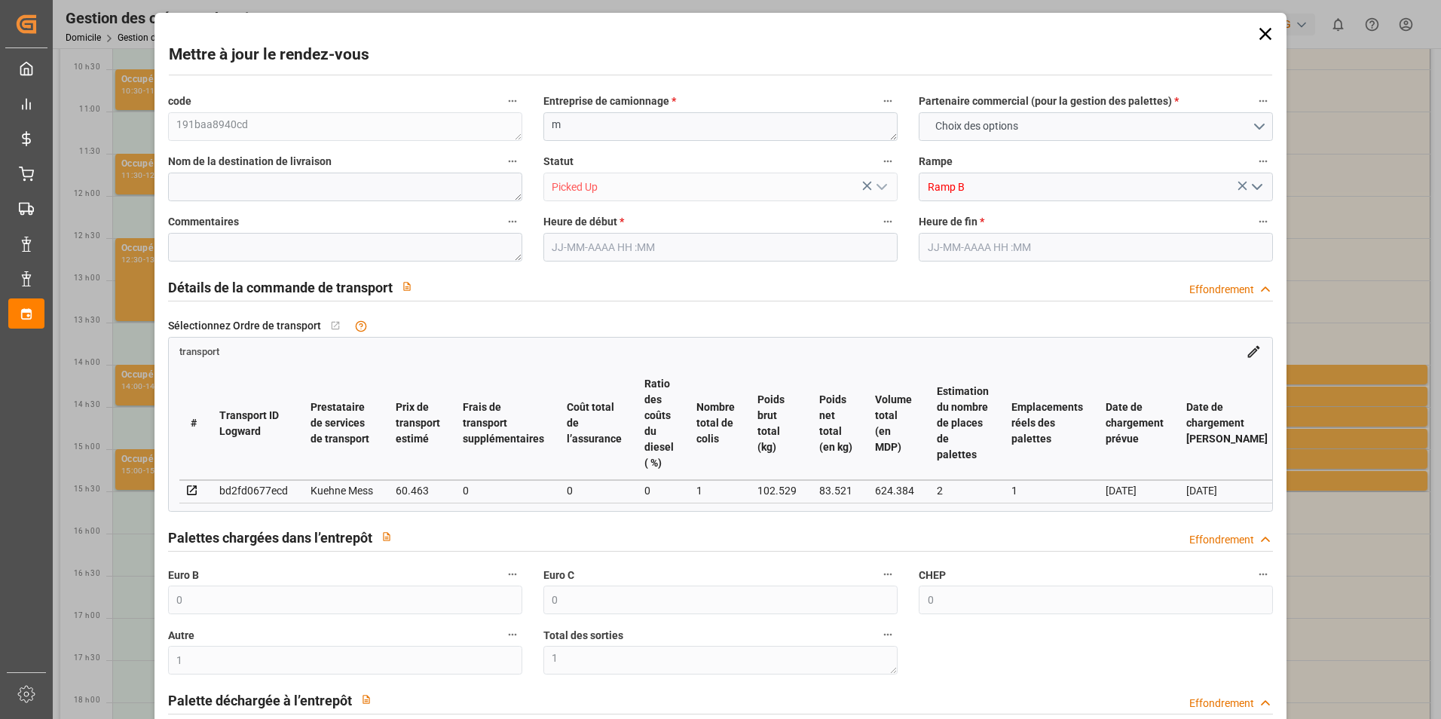
type input "[DATE] 11:49"
type input "[DATE]"
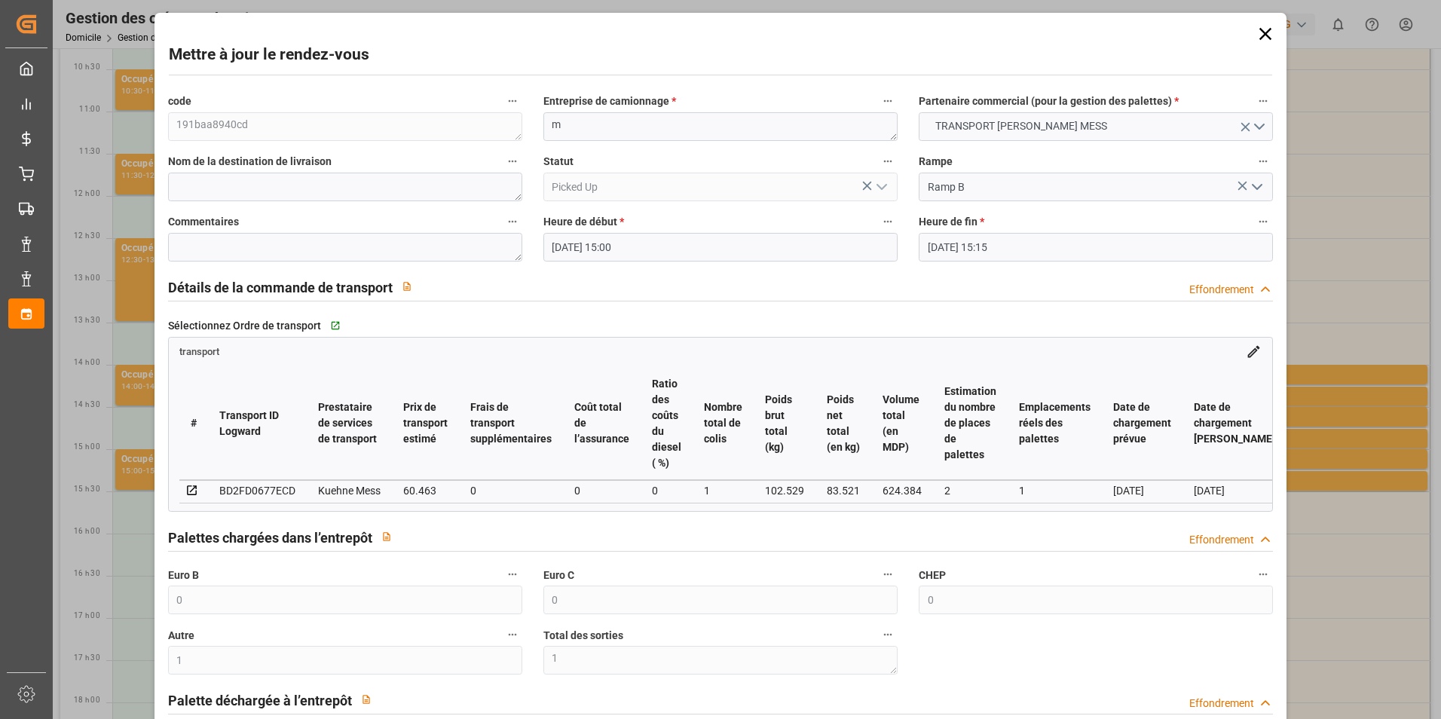
click at [1259, 30] on icon at bounding box center [1265, 34] width 12 height 12
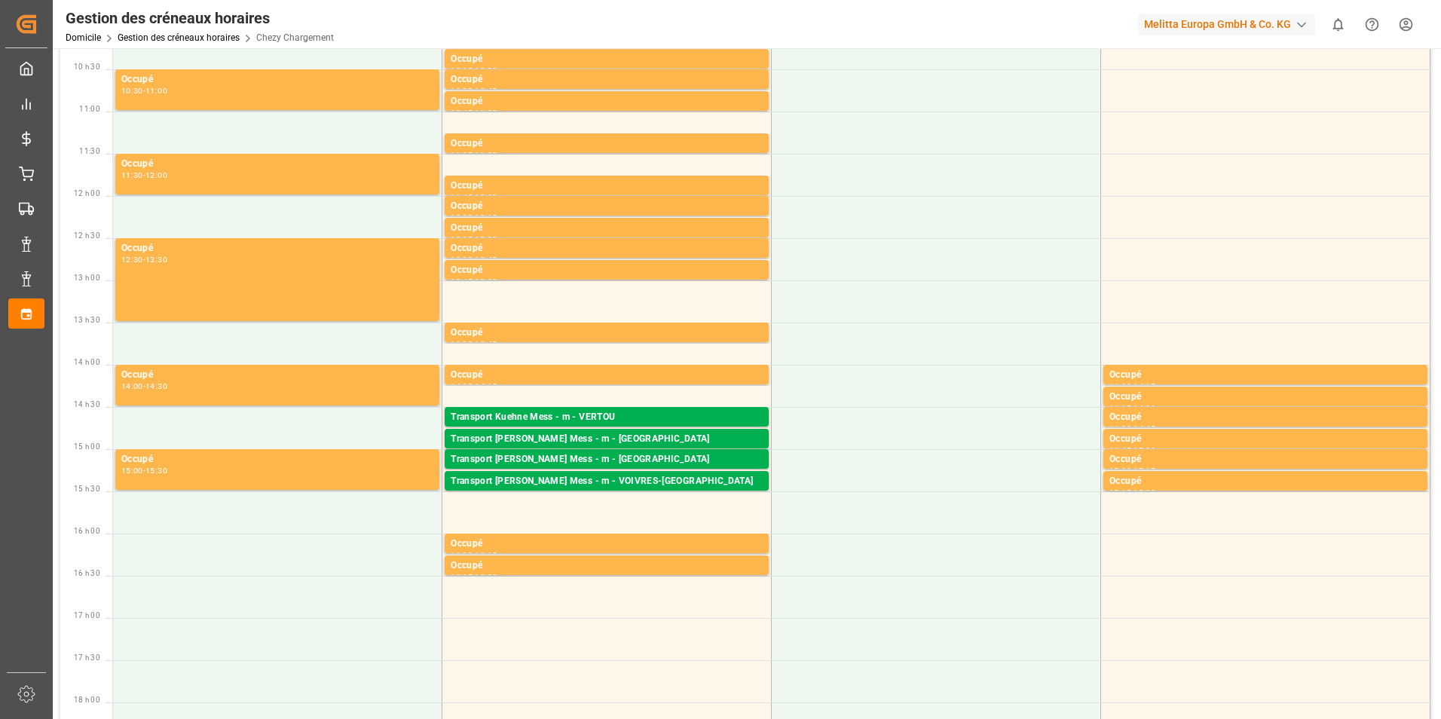
scroll to position [301, 0]
